Goal: Check status

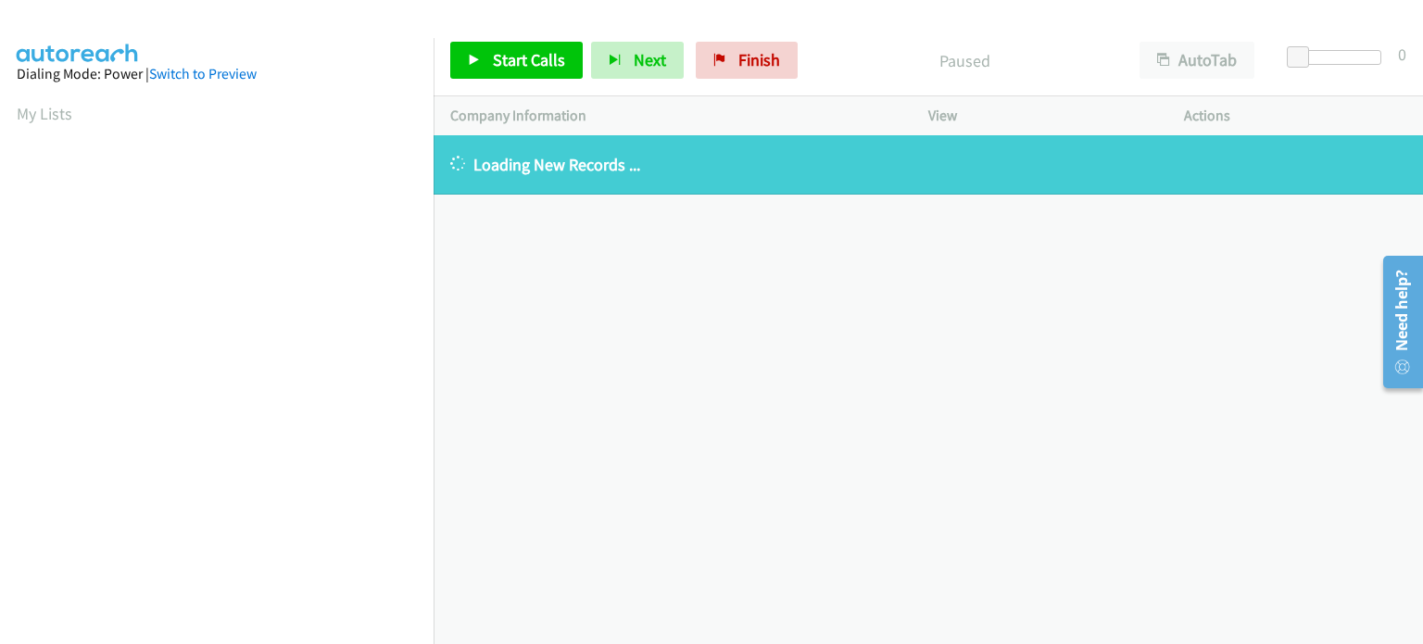
scroll to position [396, 0]
